Goal: Information Seeking & Learning: Check status

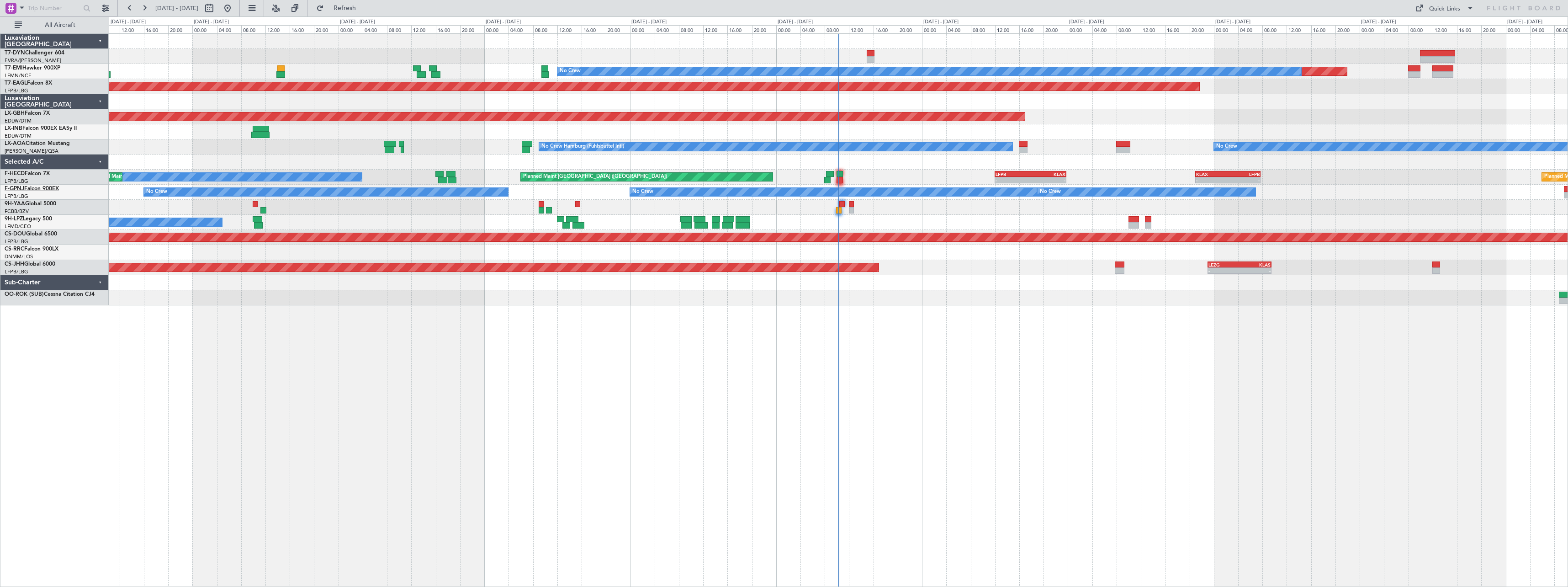
click at [54, 189] on link "F-GPNJ Falcon 900EX" at bounding box center [32, 189] width 54 height 6
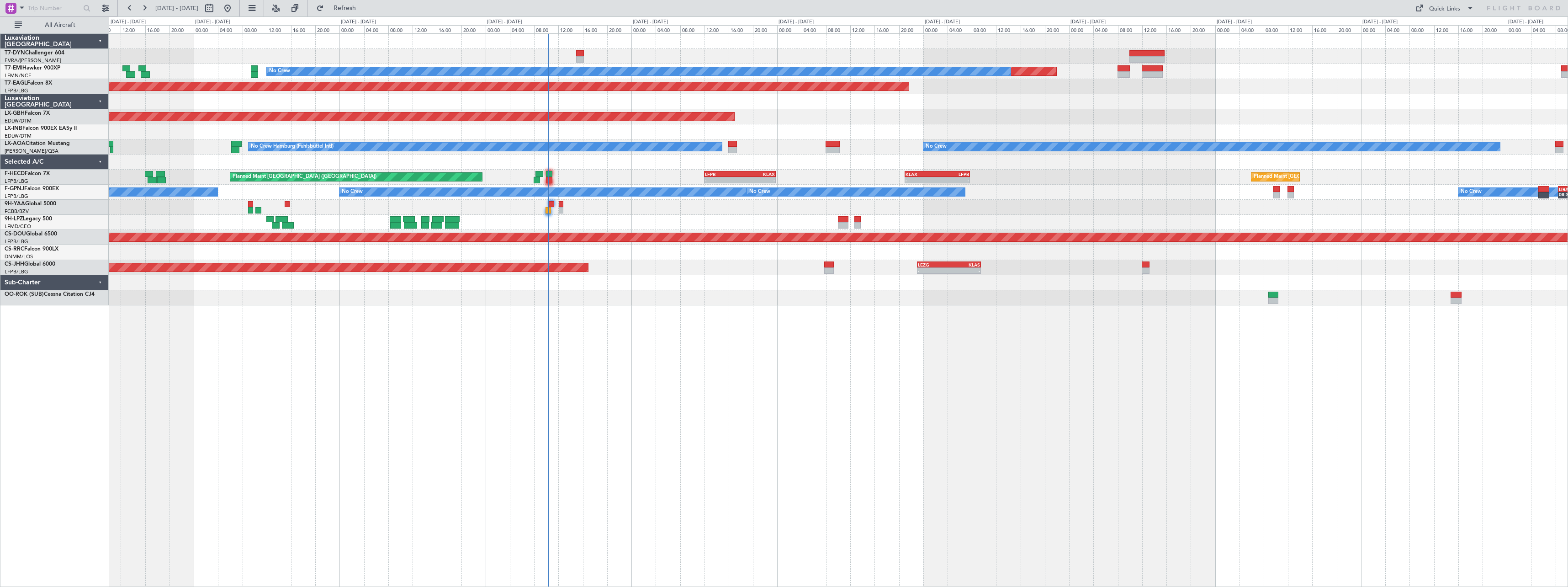
click at [326, 379] on div "Planned Maint No Crew Planned Maint [GEOGRAPHIC_DATA] (Al Maktoum Intl) Planned…" at bounding box center [838, 310] width 1459 height 553
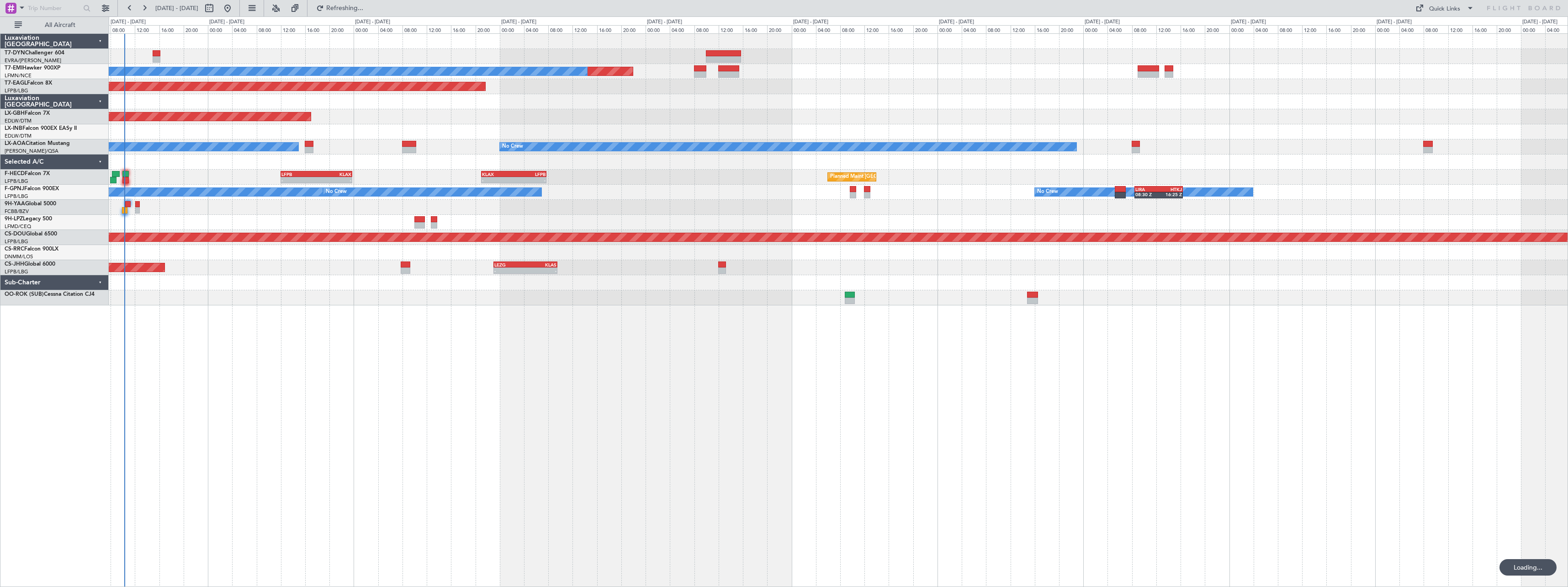
click at [470, 389] on div "Planned Maint No Crew Planned Maint [GEOGRAPHIC_DATA] (Al Maktoum Intl) Planned…" at bounding box center [838, 310] width 1459 height 553
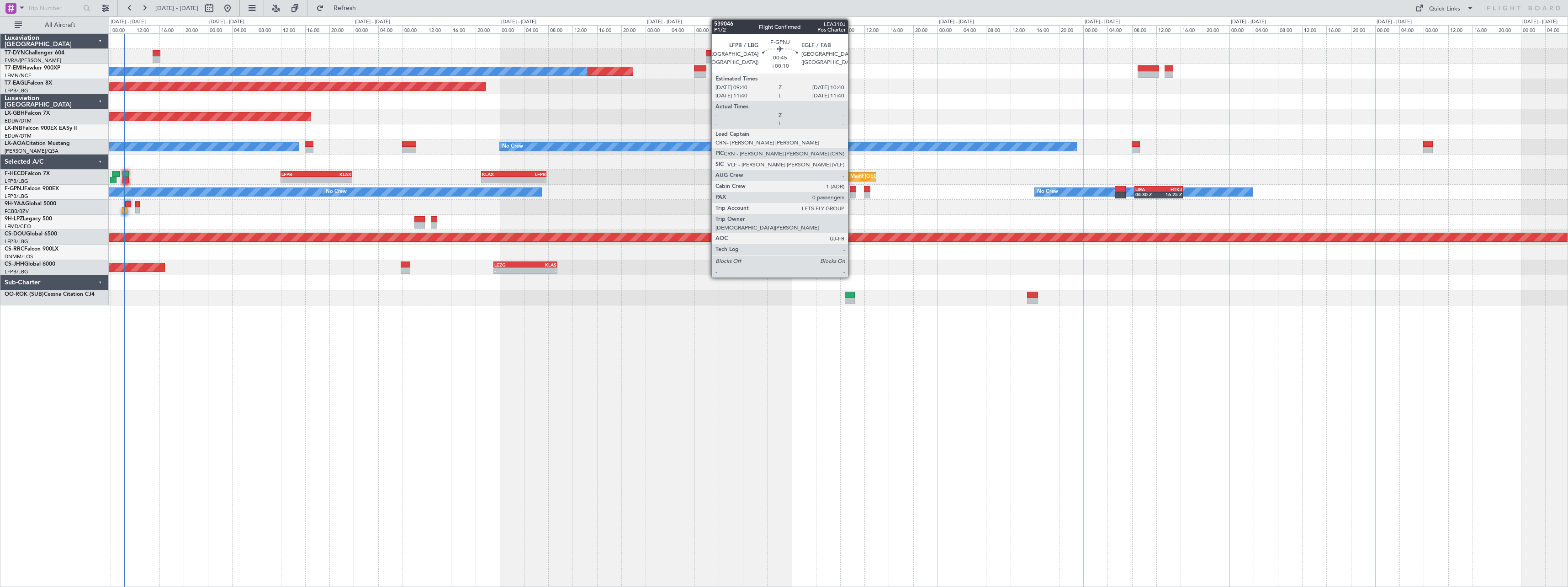
click at [853, 190] on div at bounding box center [853, 189] width 6 height 6
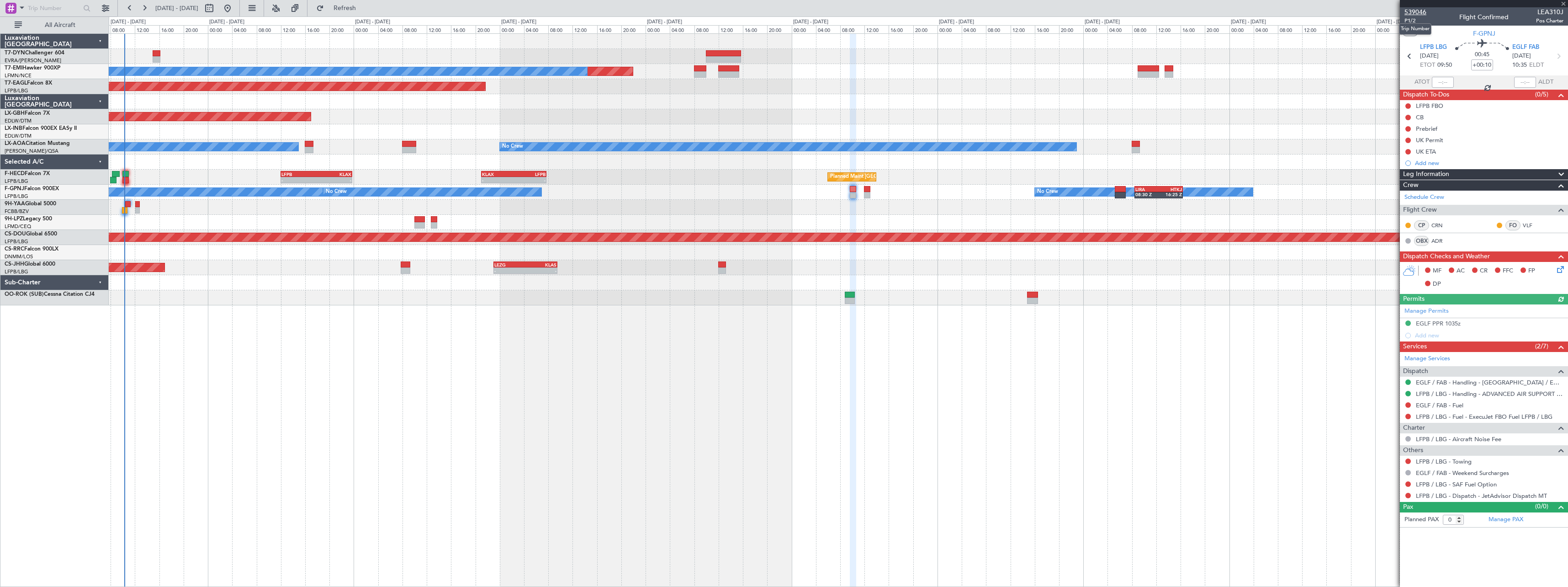
click at [1416, 9] on span "539046" at bounding box center [1416, 12] width 22 height 10
click at [1410, 21] on mat-tooltip-component "Trip Number" at bounding box center [1416, 29] width 45 height 25
click at [1411, 19] on span "P1/2" at bounding box center [1416, 21] width 22 height 8
click at [1565, 4] on span at bounding box center [1563, 4] width 9 height 8
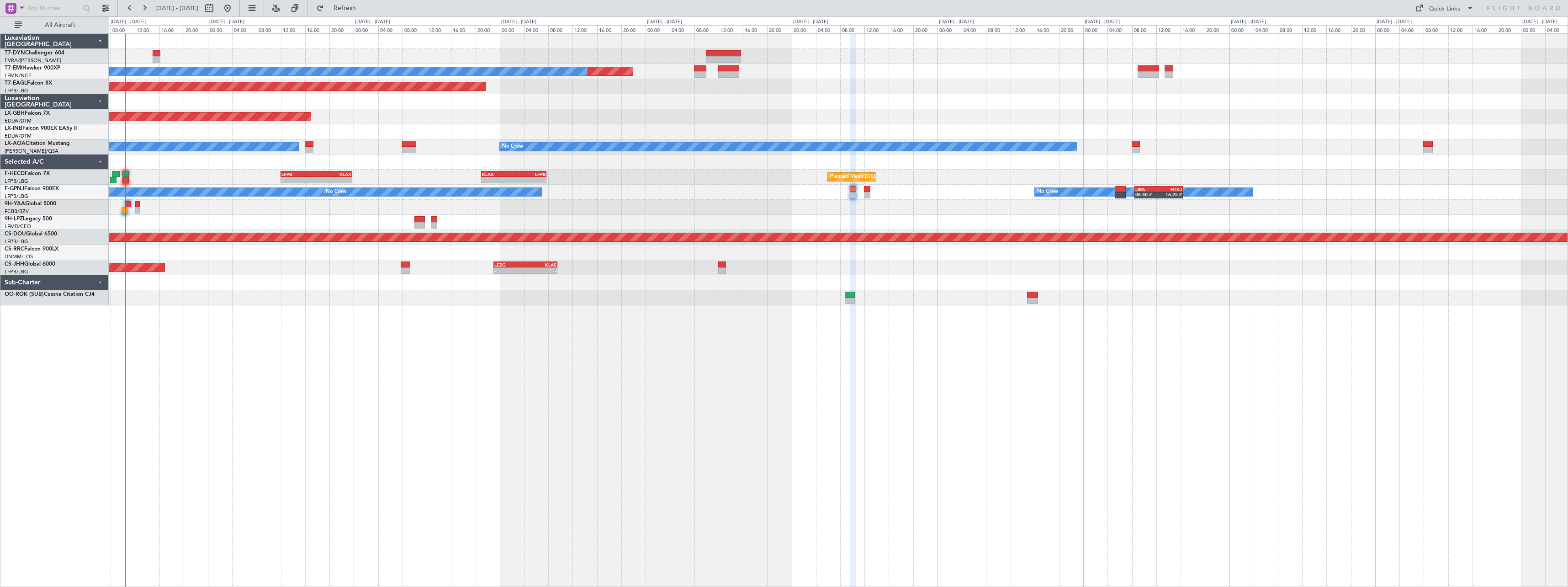
click at [1565, 4] on span at bounding box center [1563, 4] width 9 height 8
click at [1466, 8] on span at bounding box center [1470, 8] width 11 height 11
click at [1537, 6] on icon at bounding box center [1524, 8] width 74 height 8
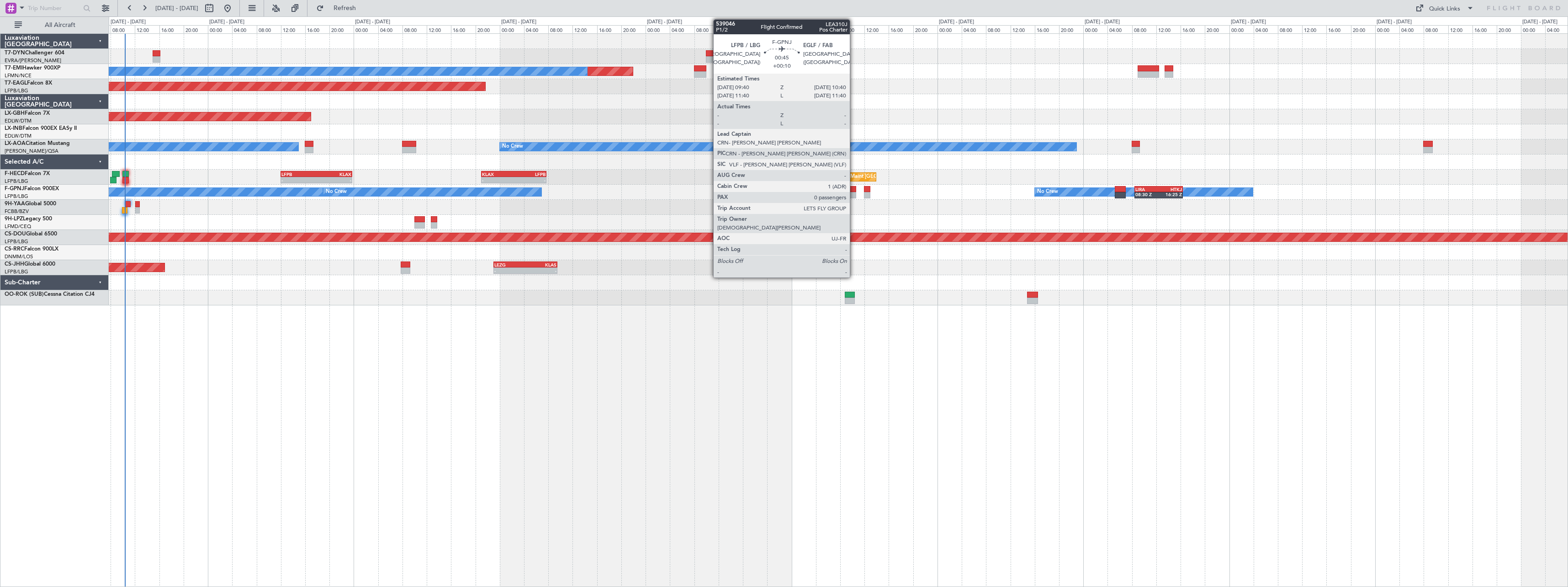
click at [855, 193] on div at bounding box center [853, 195] width 6 height 6
click at [853, 187] on div at bounding box center [853, 189] width 6 height 6
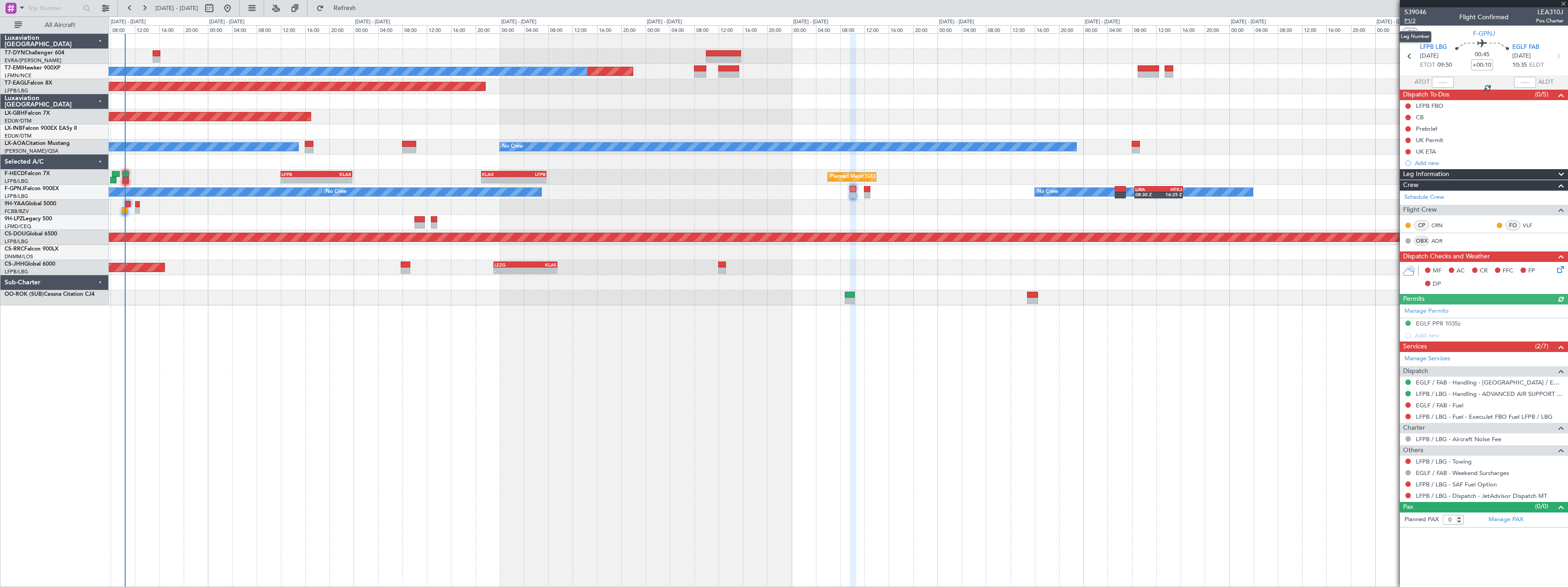
click at [1412, 18] on span "P1/2" at bounding box center [1416, 21] width 22 height 8
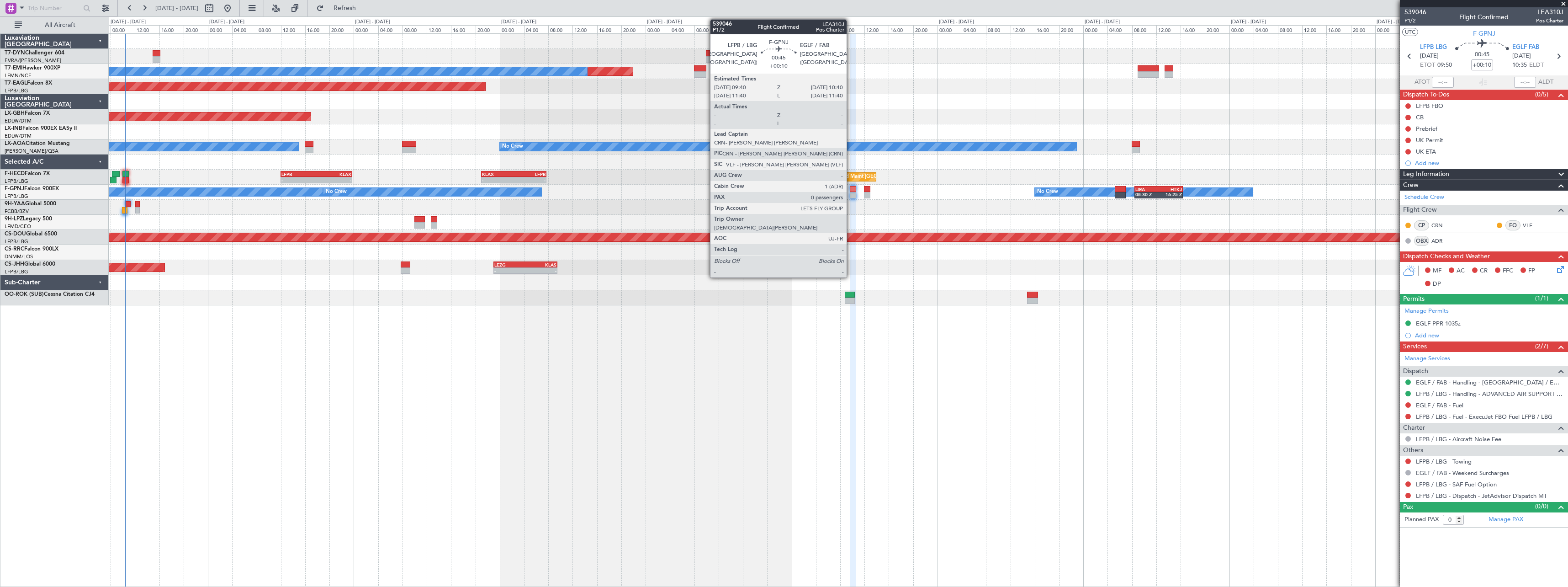
click at [855, 191] on div at bounding box center [853, 189] width 6 height 6
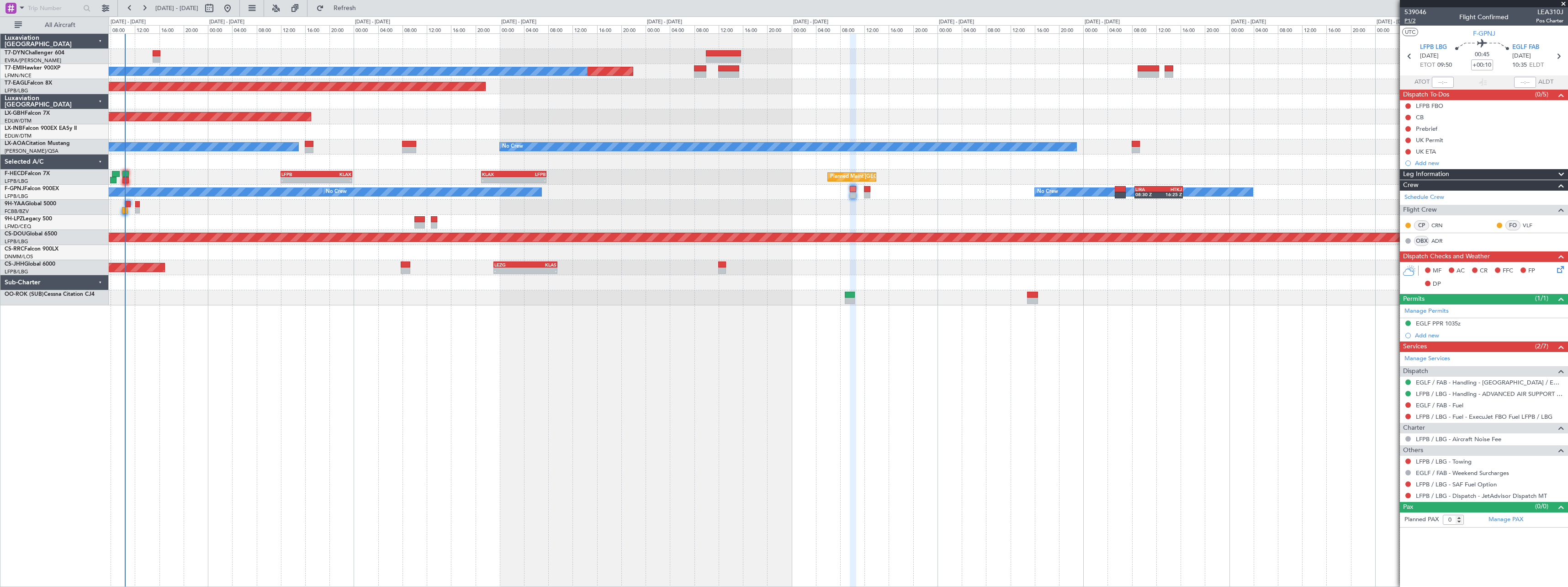
click at [1414, 19] on span "P1/2" at bounding box center [1416, 21] width 22 height 8
click at [1423, 12] on span "539046" at bounding box center [1416, 12] width 22 height 10
